Goal: Task Accomplishment & Management: Complete application form

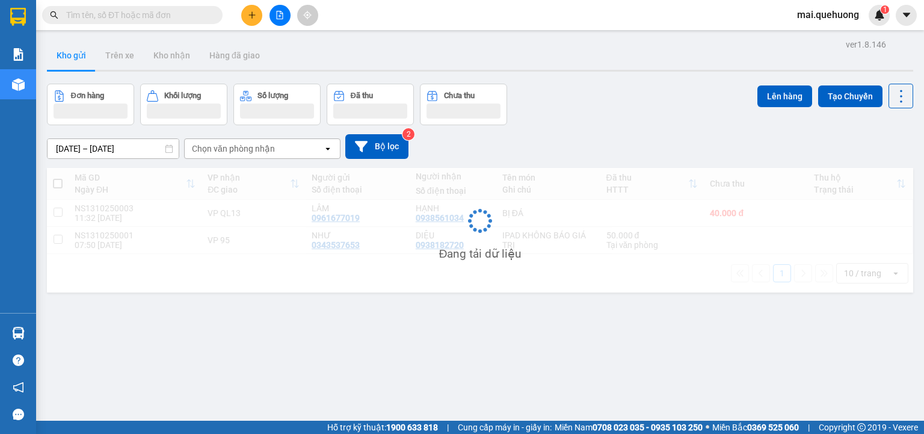
click at [121, 16] on input "text" at bounding box center [137, 14] width 142 height 13
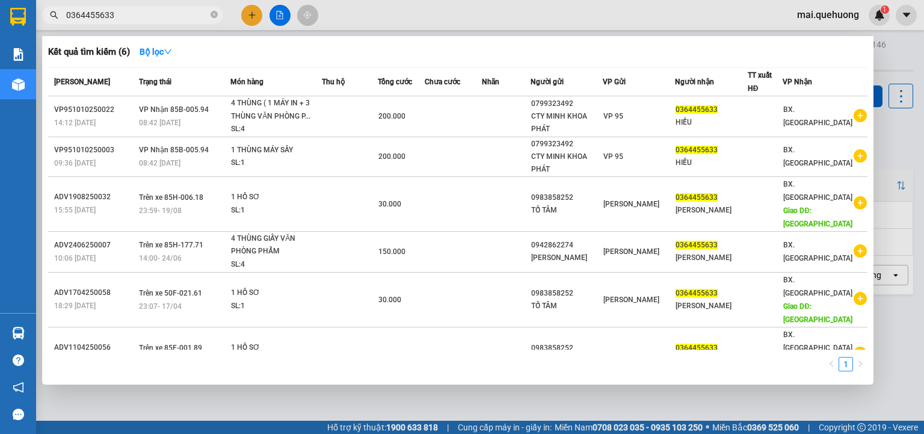
type input "0364455633"
click at [247, 17] on div at bounding box center [462, 217] width 924 height 434
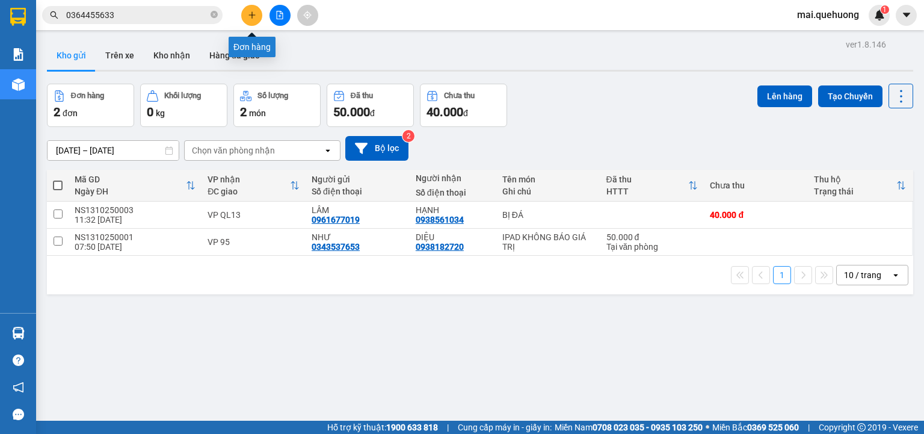
click at [257, 10] on button at bounding box center [251, 15] width 21 height 21
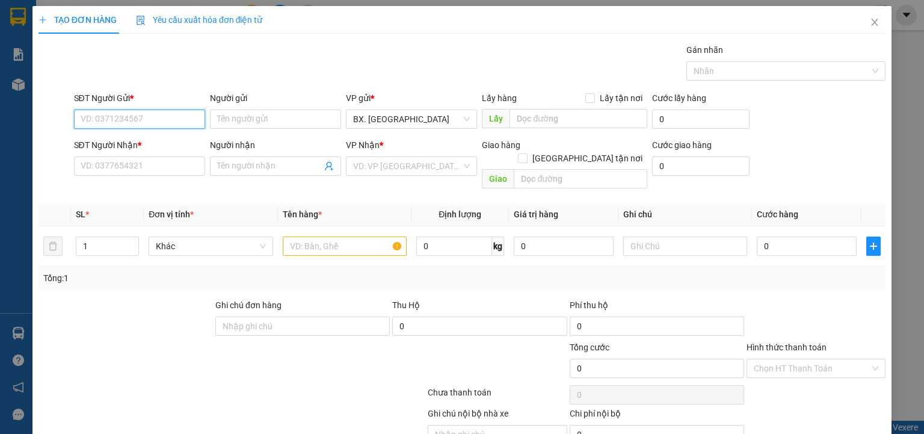
click at [130, 114] on input "SĐT Người Gửi *" at bounding box center [139, 118] width 131 height 19
click at [413, 163] on input "search" at bounding box center [407, 166] width 108 height 18
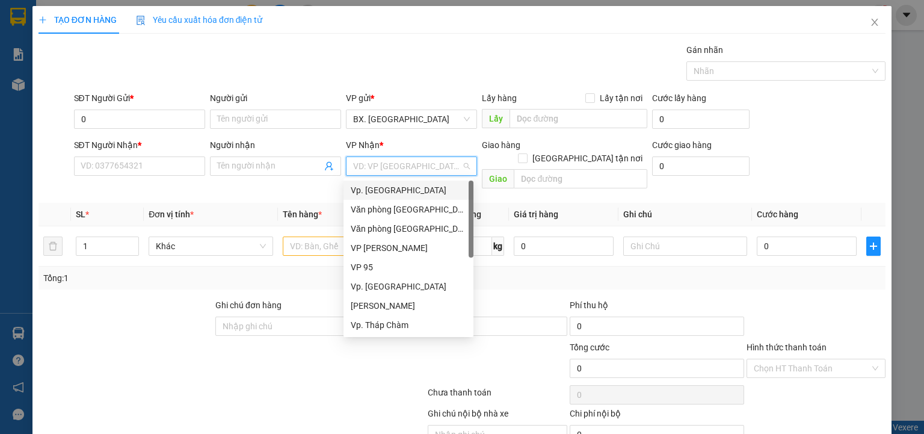
scroll to position [96, 0]
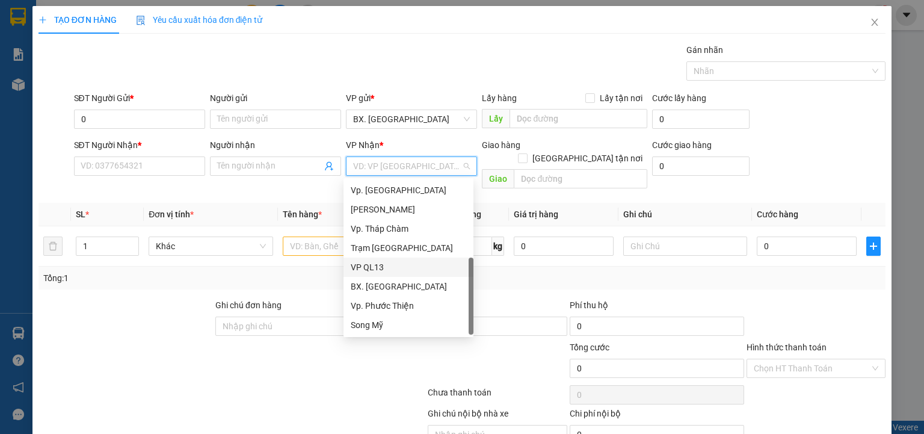
click at [410, 269] on div "VP QL13" at bounding box center [408, 266] width 115 height 13
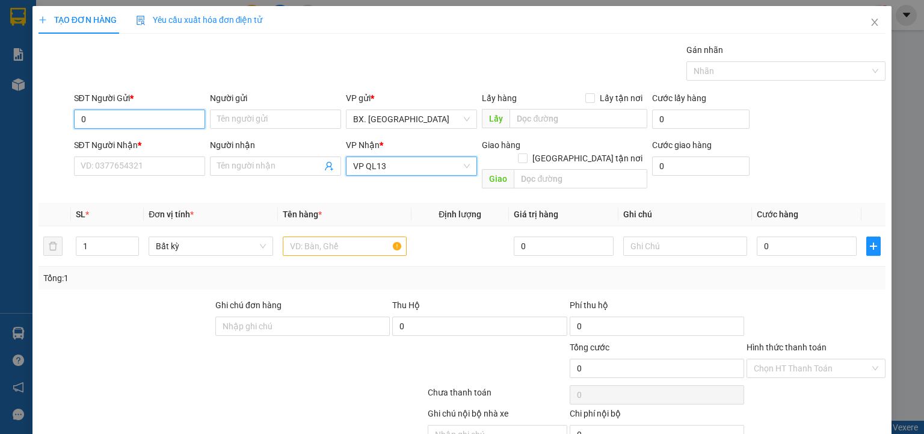
click at [103, 123] on input "0" at bounding box center [139, 118] width 131 height 19
type input "0345654919"
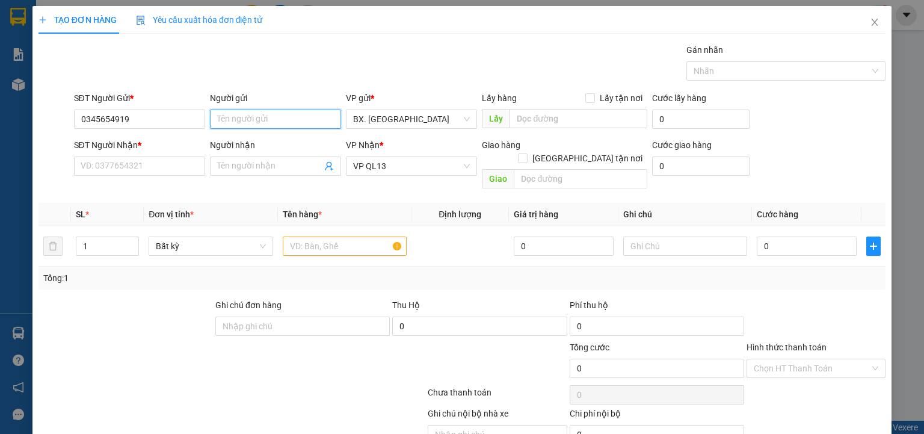
click at [212, 117] on input "Người gửi" at bounding box center [275, 118] width 131 height 19
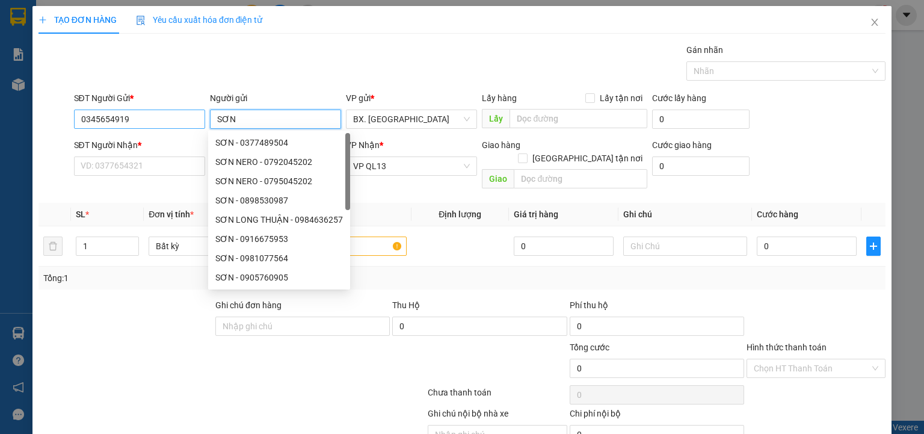
type input "SƠN"
click at [151, 125] on input "0345654919" at bounding box center [139, 118] width 131 height 19
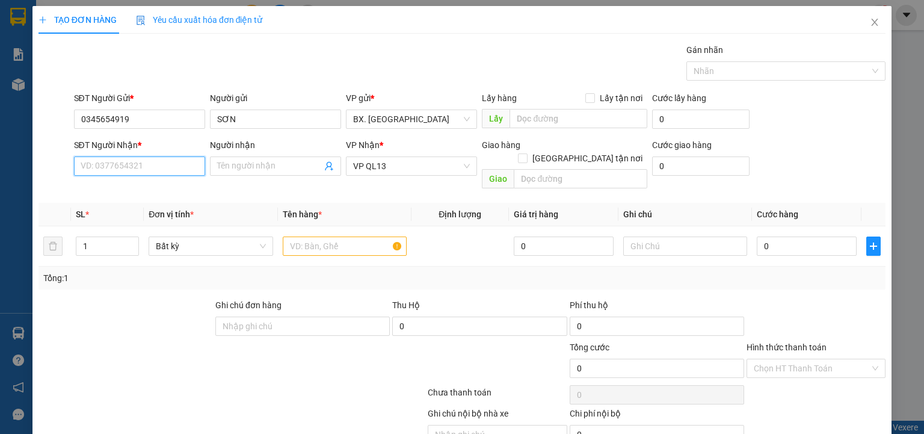
click at [105, 159] on input "SĐT Người Nhận *" at bounding box center [139, 165] width 131 height 19
paste input "0345654919"
type input "0345654919"
click at [280, 170] on input "Người nhận" at bounding box center [269, 165] width 105 height 13
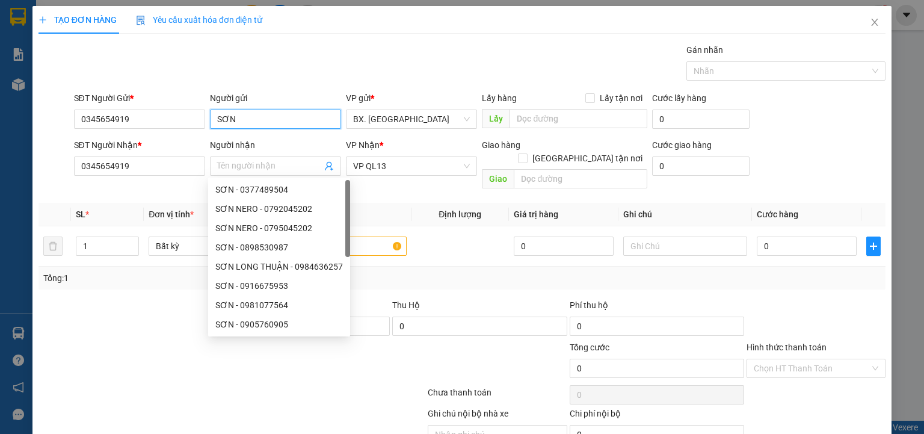
click at [262, 121] on input "SƠN" at bounding box center [275, 118] width 131 height 19
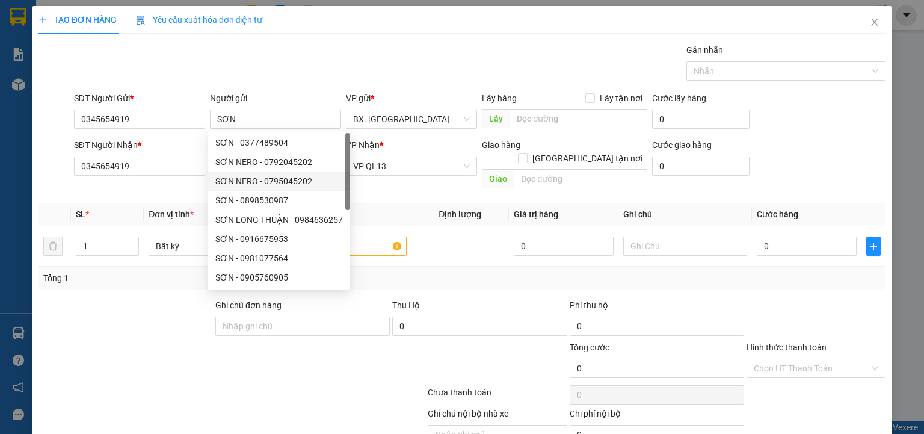
drag, startPoint x: 146, startPoint y: 197, endPoint x: 197, endPoint y: 182, distance: 53.4
click at [146, 203] on th "Đơn vị tính *" at bounding box center [210, 214] width 133 height 23
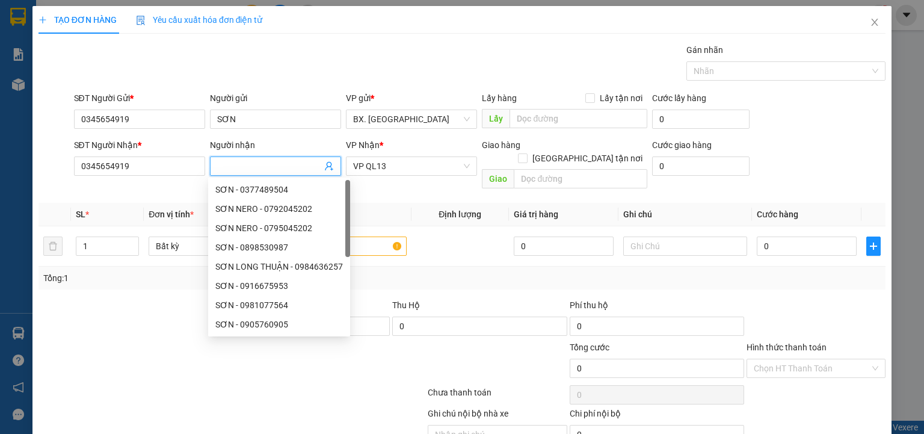
paste input "SƠN"
type input "SƠN"
click at [147, 206] on th "Đơn vị tính *" at bounding box center [210, 214] width 133 height 23
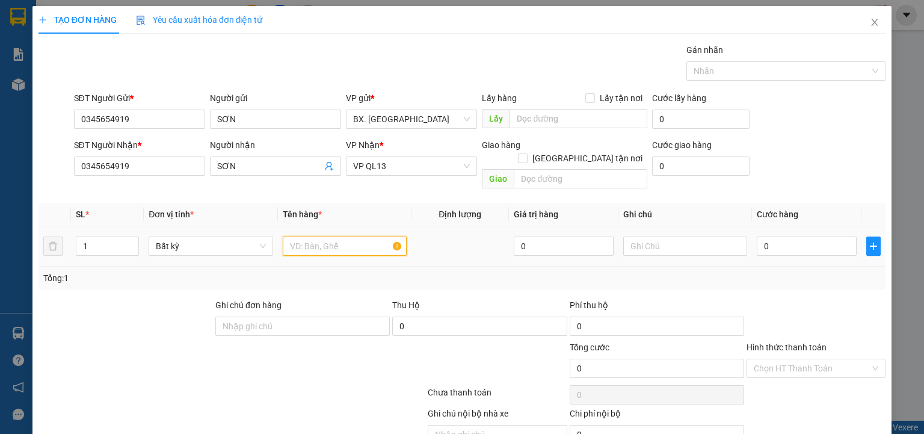
click at [335, 236] on input "text" at bounding box center [345, 245] width 124 height 19
type input "XM 85F1 5702"
click at [765, 236] on input "0" at bounding box center [806, 245] width 100 height 19
type input "3"
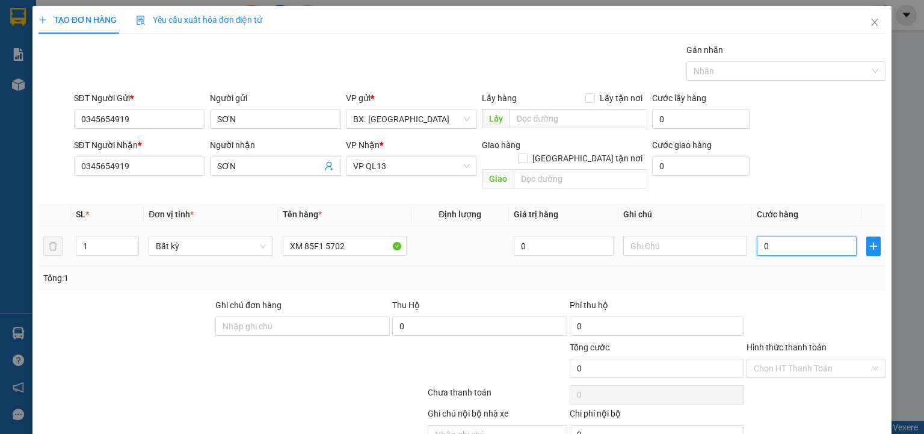
type input "3"
type input "30"
type input "300"
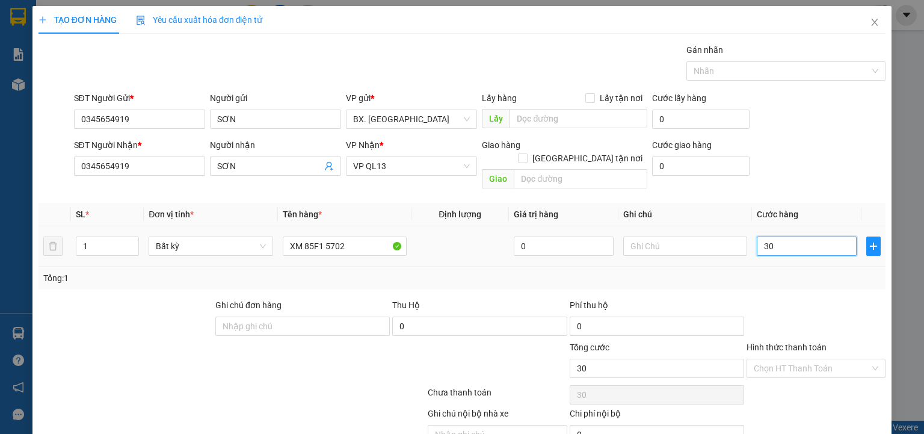
type input "300"
type input "300.000"
click at [807, 298] on div at bounding box center [815, 319] width 141 height 42
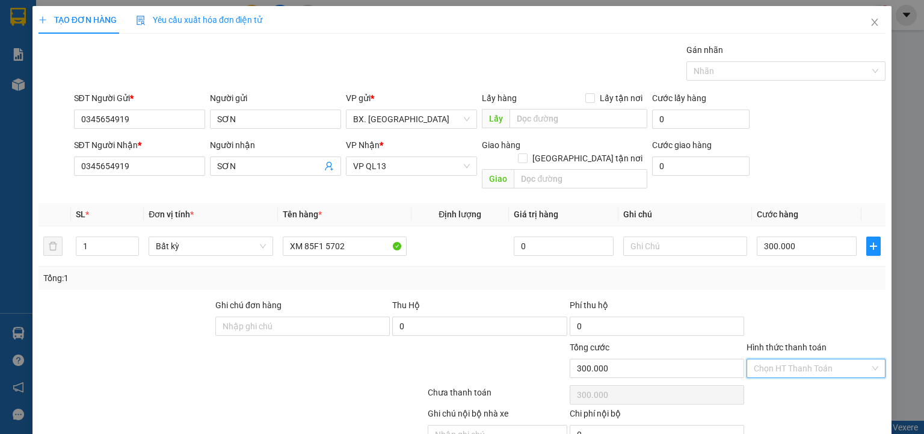
click at [794, 359] on input "Hình thức thanh toán" at bounding box center [811, 368] width 116 height 18
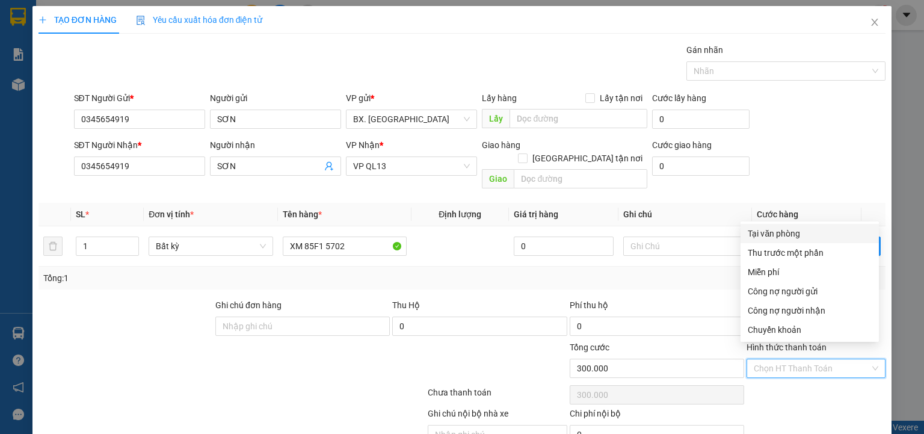
click at [787, 230] on div "Tại văn phòng" at bounding box center [809, 233] width 124 height 13
type input "0"
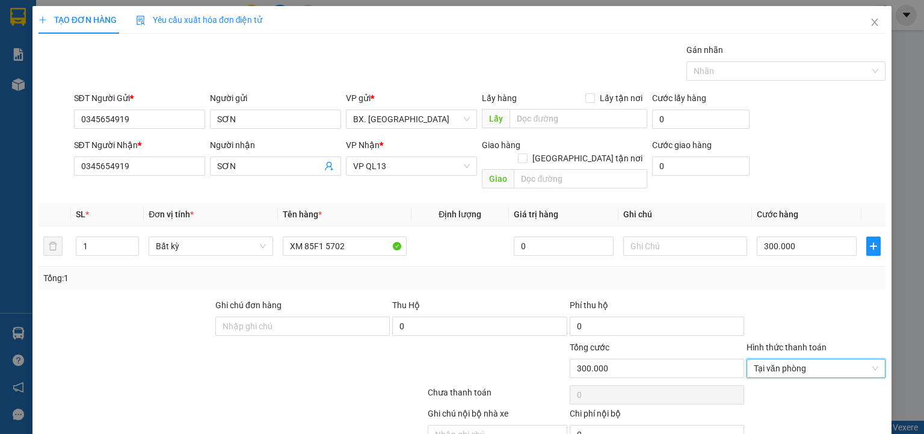
scroll to position [48, 0]
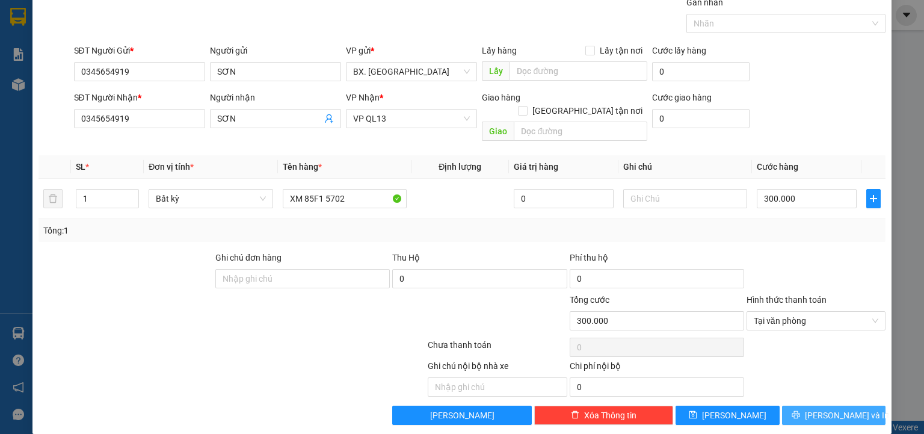
click at [818, 408] on span "Lưu và In" at bounding box center [847, 414] width 84 height 13
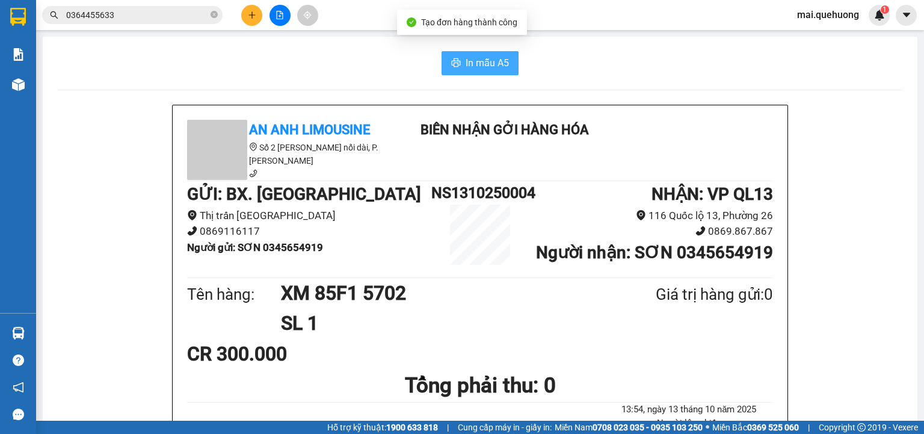
click at [460, 56] on button "In mẫu A5" at bounding box center [479, 63] width 77 height 24
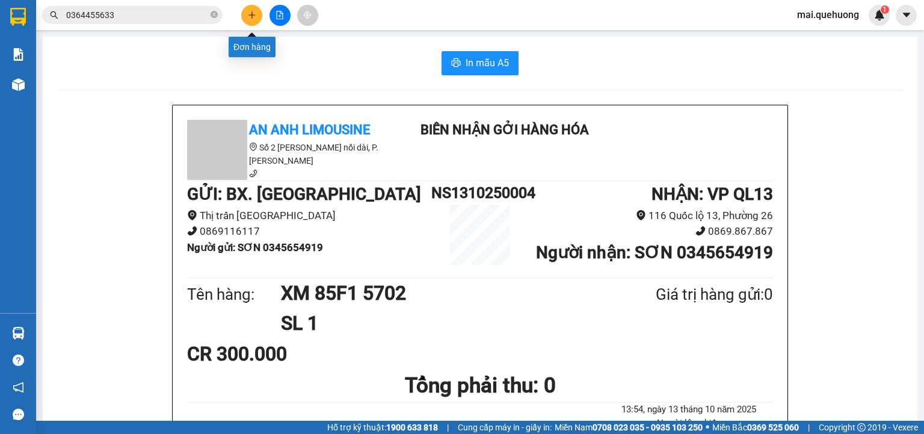
click at [248, 13] on icon "plus" at bounding box center [252, 15] width 8 height 8
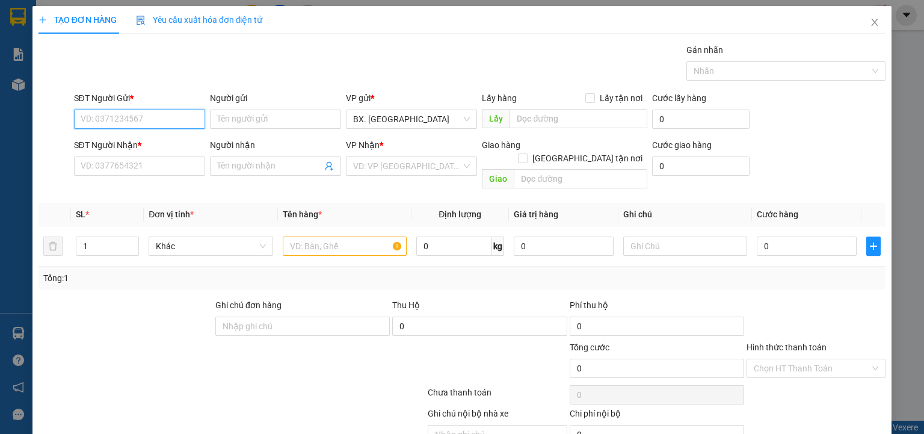
click at [144, 121] on input "SĐT Người Gửi *" at bounding box center [139, 118] width 131 height 19
type input "0908119839"
click at [272, 118] on input "Người gửi" at bounding box center [275, 118] width 131 height 19
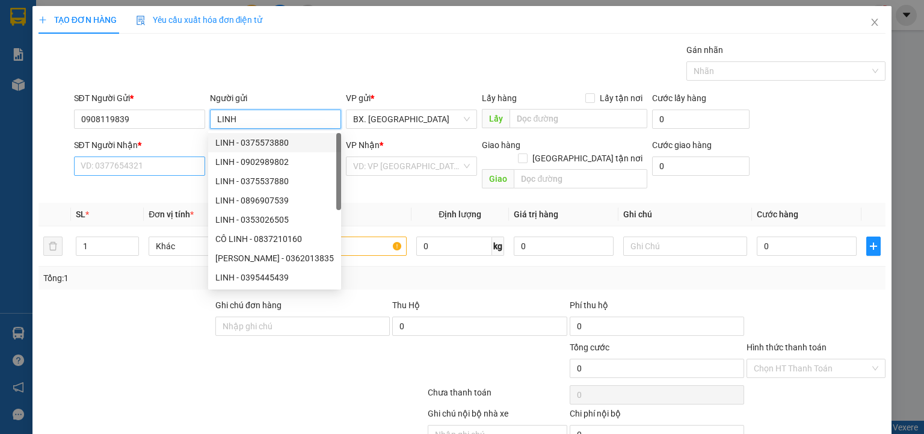
type input "LINH"
click at [117, 162] on input "SĐT Người Nhận *" at bounding box center [139, 165] width 131 height 19
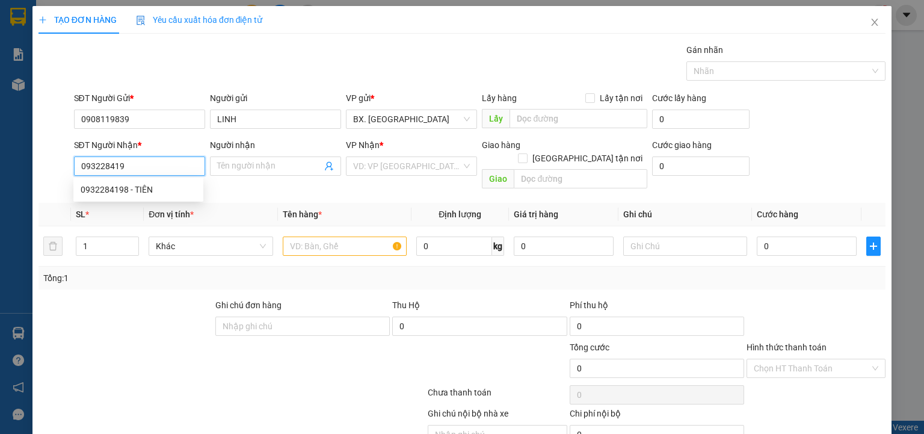
type input "0932284198"
click at [142, 184] on div "0932284198 - TIÊN" at bounding box center [138, 189] width 115 height 13
type input "TIÊN"
type input "50.000"
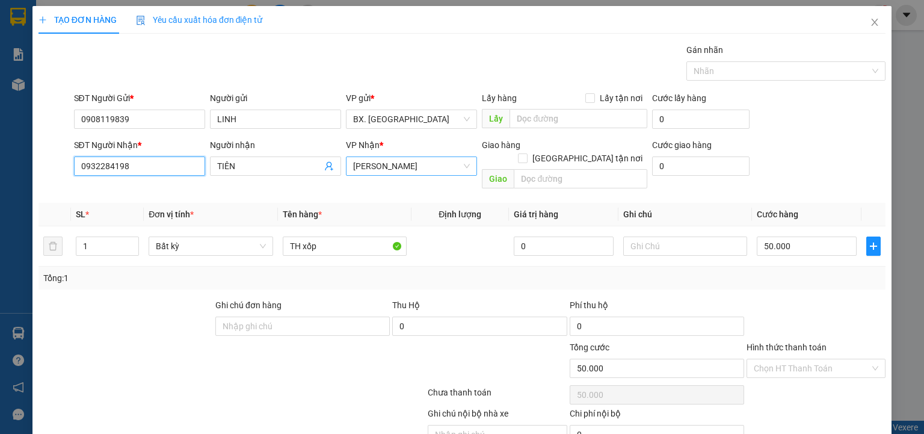
click at [423, 168] on span "An Dương Vương" at bounding box center [411, 166] width 117 height 18
type input "0932284198"
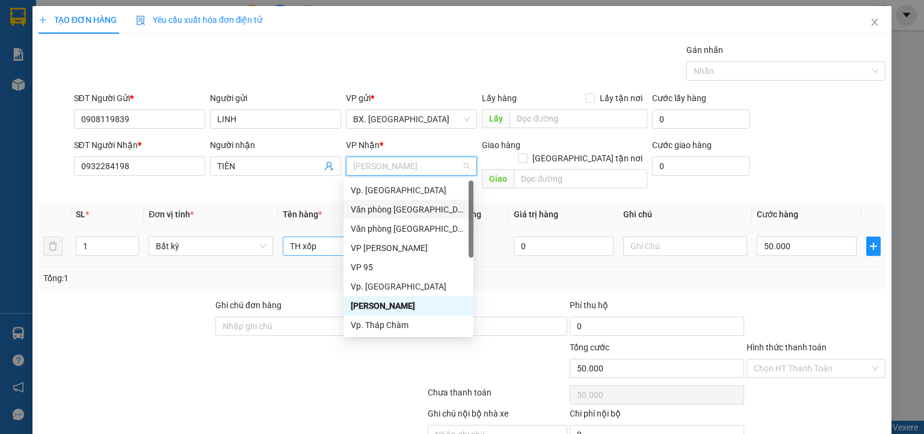
drag, startPoint x: 423, startPoint y: 206, endPoint x: 334, endPoint y: 228, distance: 91.9
click at [421, 206] on div "Văn phòng Tân Phú" at bounding box center [408, 209] width 115 height 13
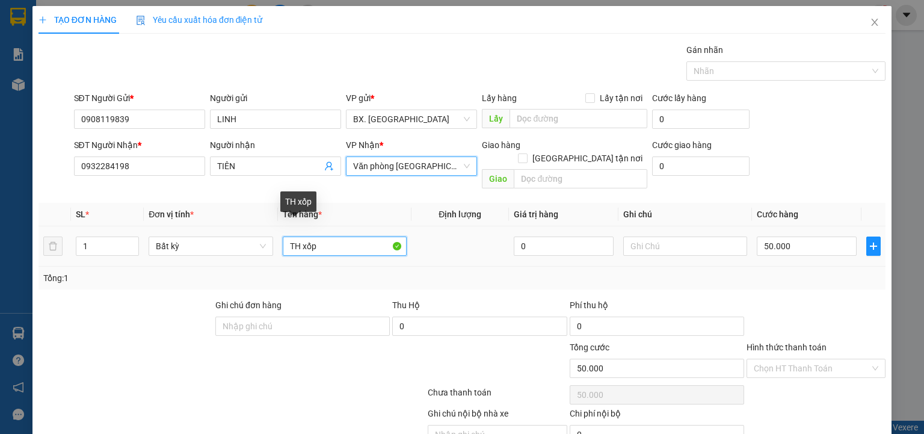
drag, startPoint x: 333, startPoint y: 228, endPoint x: 279, endPoint y: 228, distance: 53.5
click at [279, 228] on td "TH xốp" at bounding box center [344, 246] width 133 height 40
type input "HỘP GIẤY"
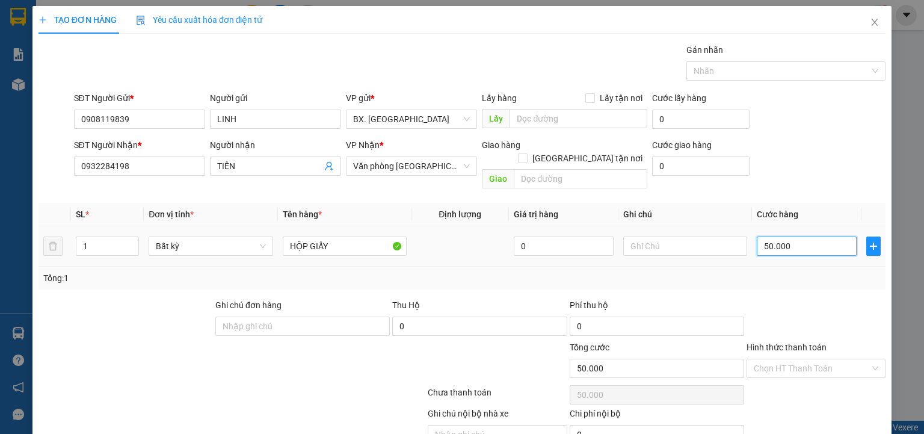
click at [809, 240] on input "50.000" at bounding box center [806, 245] width 100 height 19
type input "3"
type input "30"
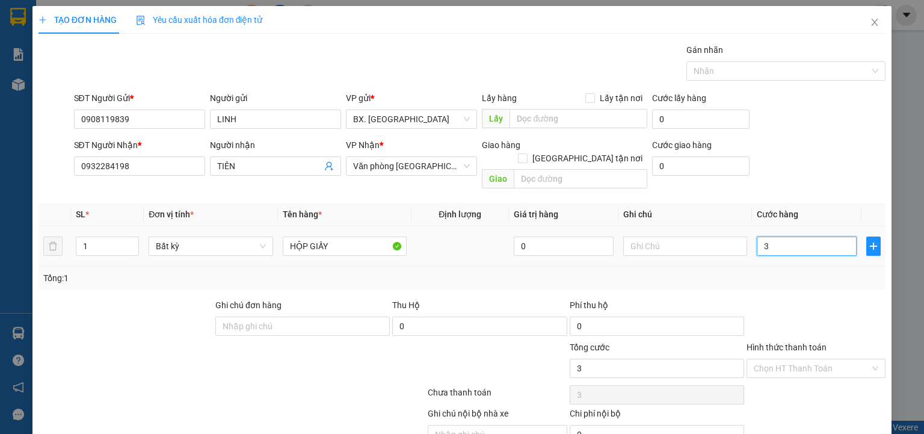
type input "30"
type input "30.000"
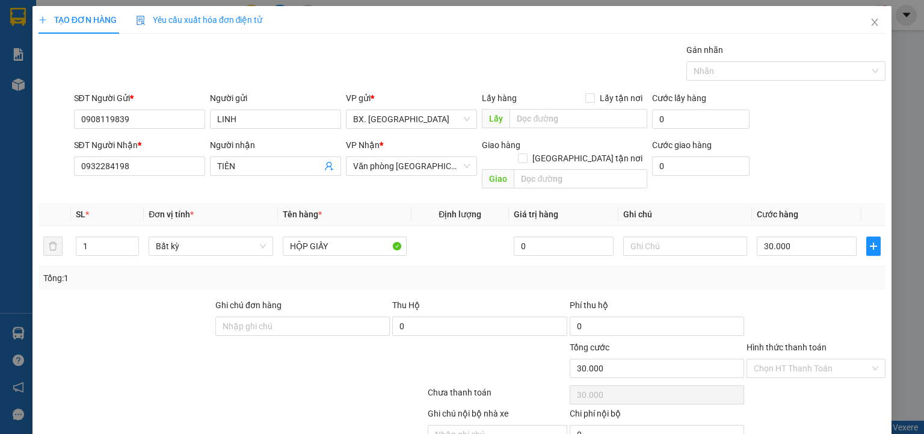
click at [818, 277] on div "Transit Pickup Surcharge Ids Transit Deliver Surcharge Ids Transit Deliver Surc…" at bounding box center [461, 257] width 847 height 429
click at [785, 359] on input "Hình thức thanh toán" at bounding box center [811, 368] width 116 height 18
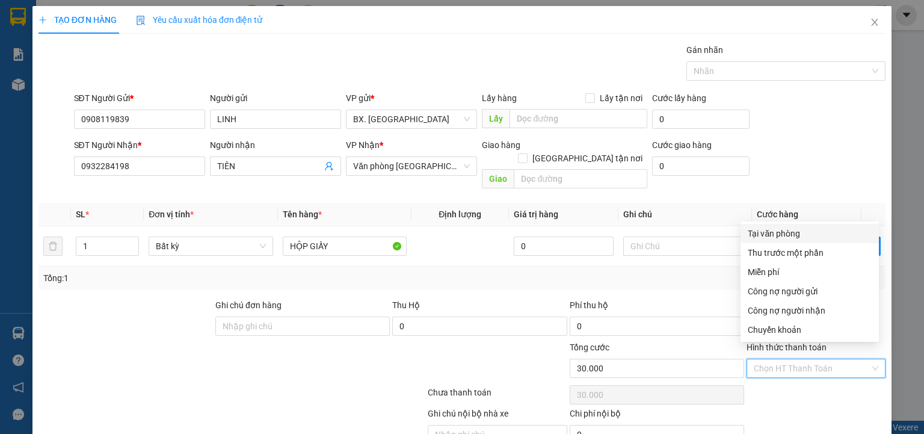
click at [782, 232] on div "Tại văn phòng" at bounding box center [809, 233] width 124 height 13
type input "0"
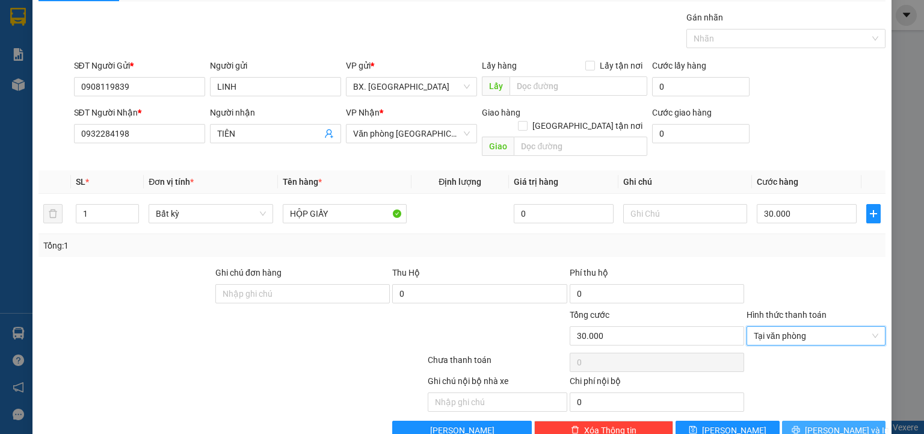
scroll to position [48, 0]
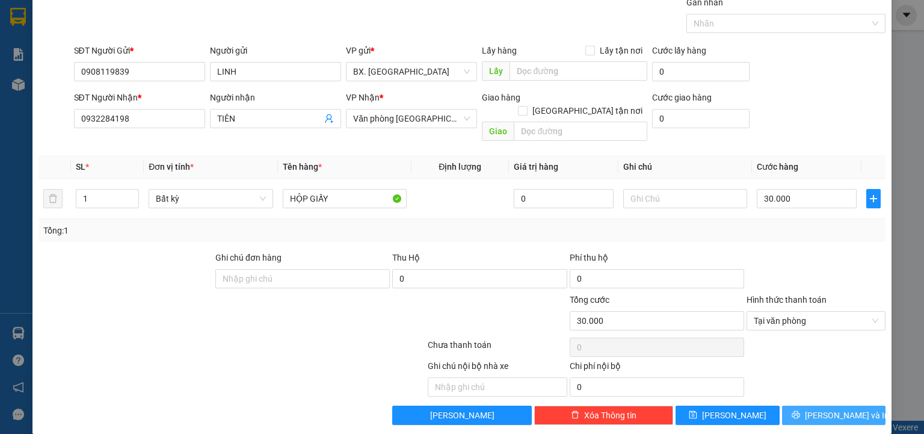
click at [829, 408] on span "Lưu và In" at bounding box center [847, 414] width 84 height 13
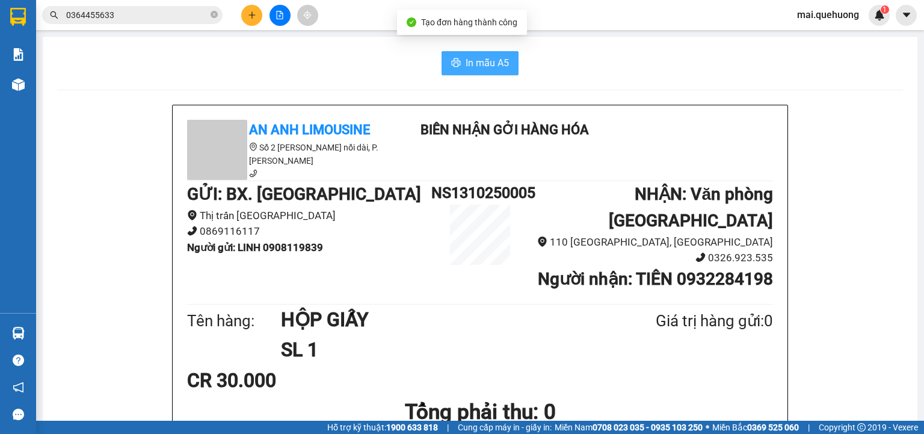
click at [465, 60] on span "In mẫu A5" at bounding box center [486, 62] width 43 height 15
